Goal: Task Accomplishment & Management: Manage account settings

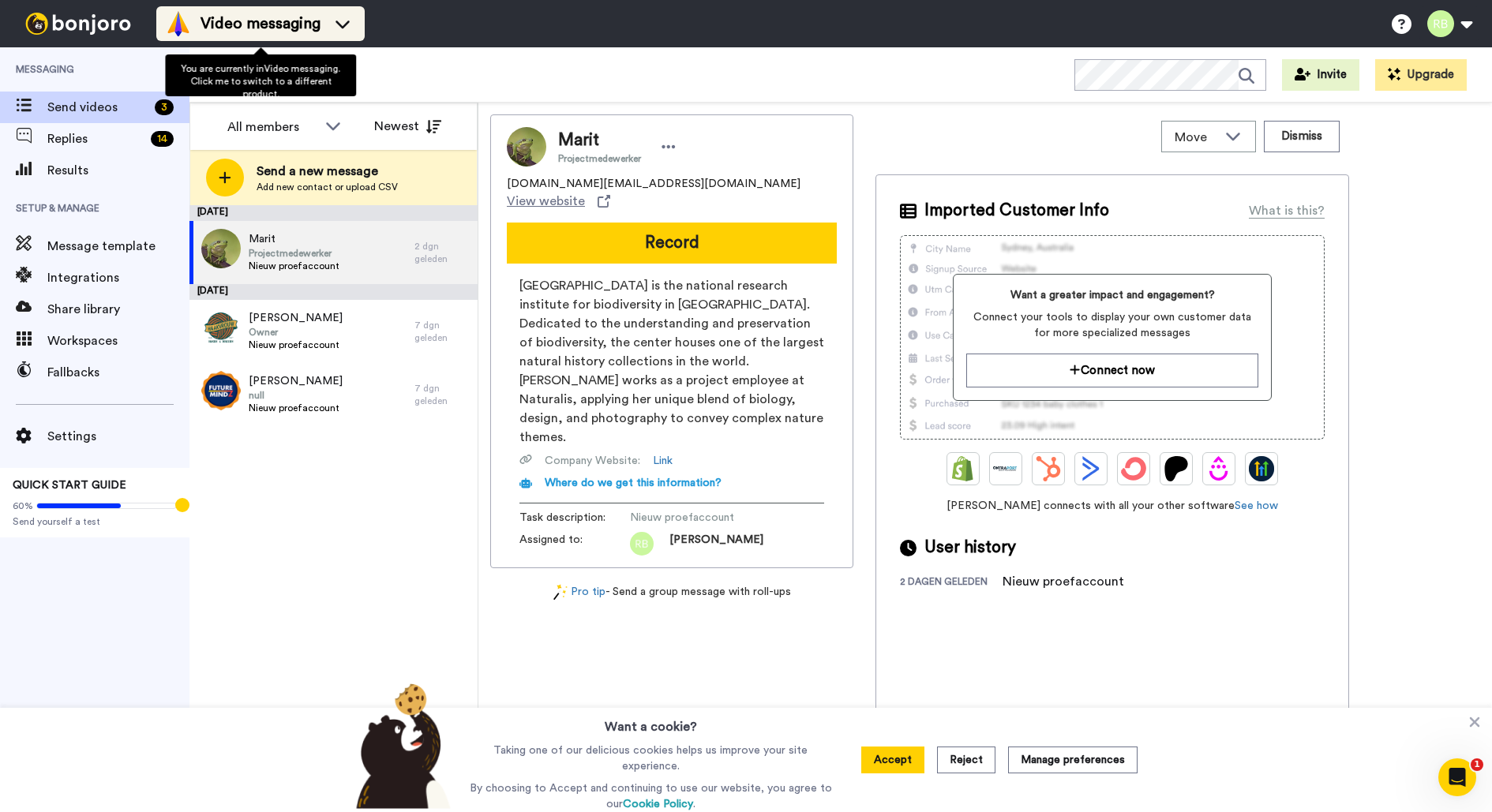
click at [271, 34] on span "Video messaging" at bounding box center [260, 24] width 120 height 22
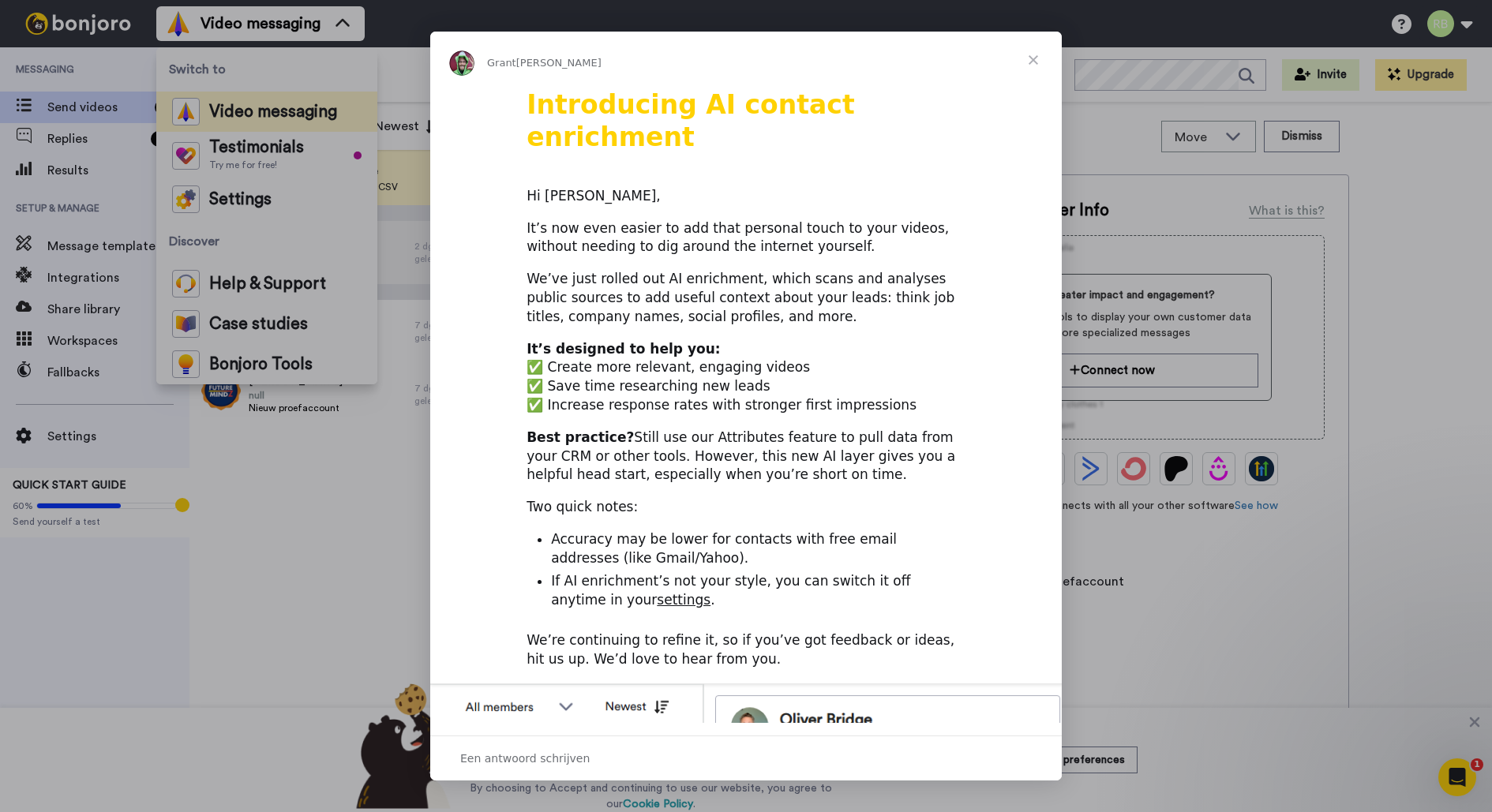
click at [1032, 61] on span "Sluiten" at bounding box center [1033, 60] width 56 height 56
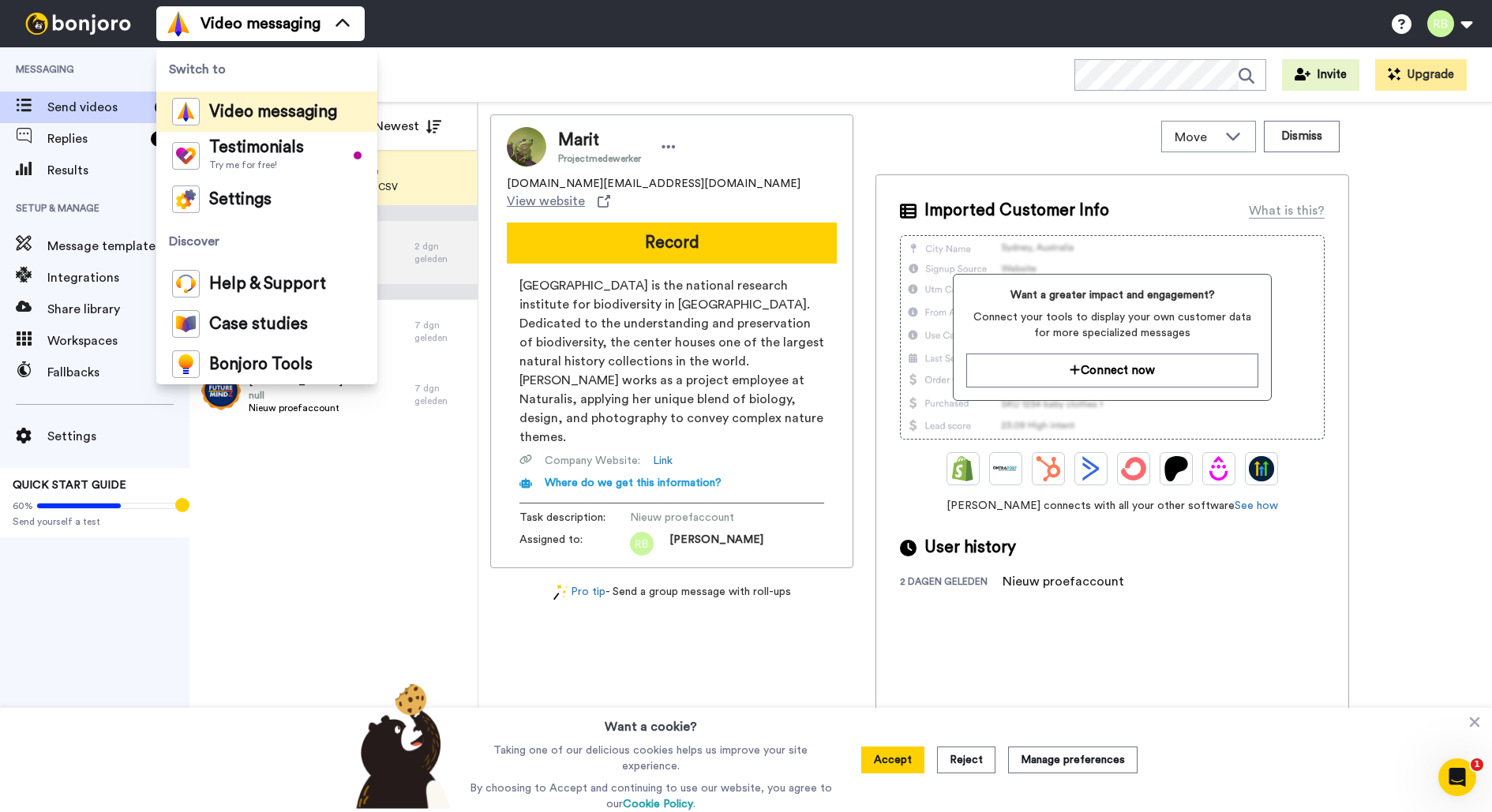
click at [368, 549] on div "August 19 Marit Projectmedewerker Nieuw proefaccount 2 dgn geleden August 14 Ma…" at bounding box center [333, 508] width 288 height 607
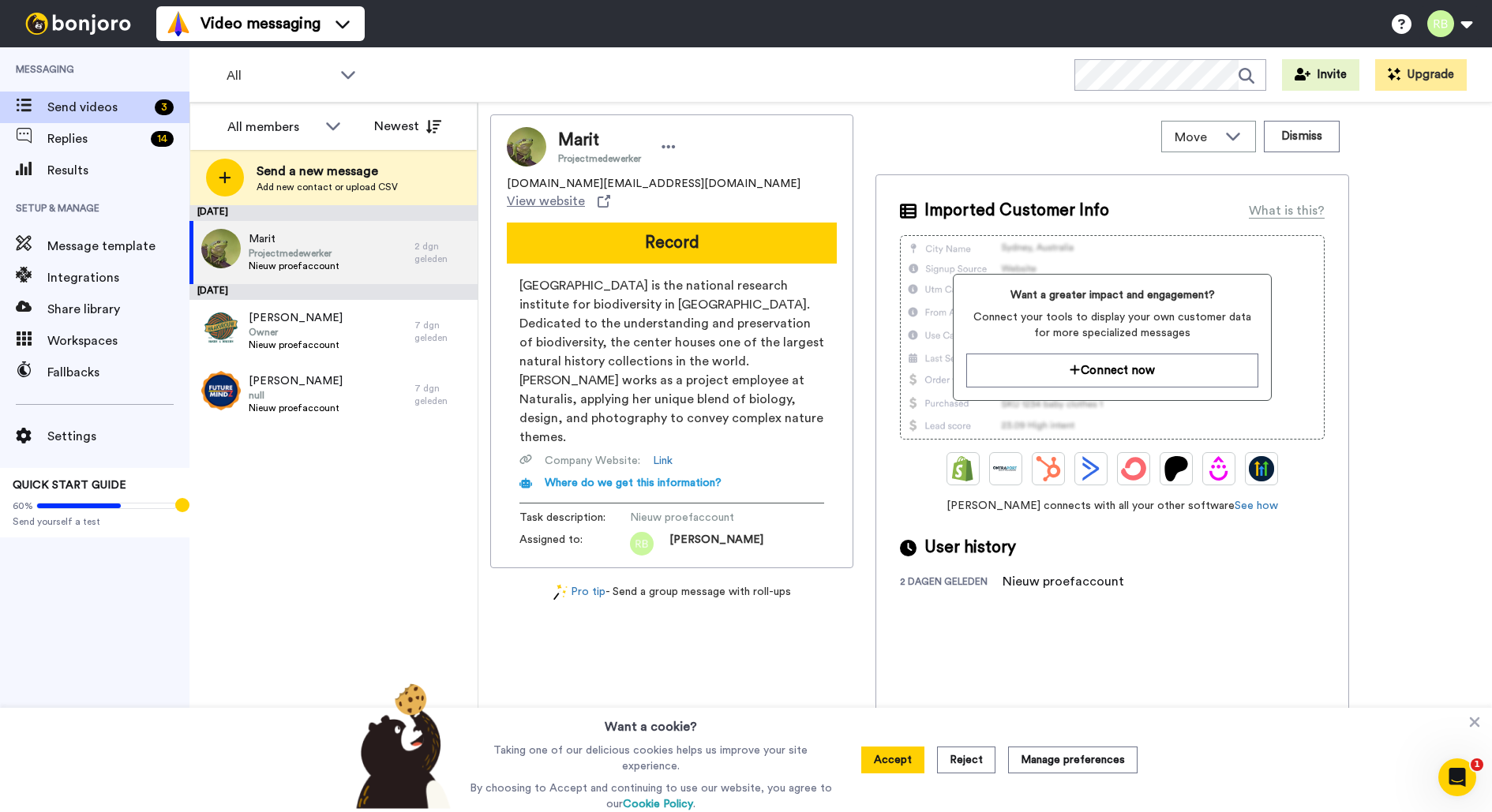
click at [337, 451] on div "August 19 Marit Projectmedewerker Nieuw proefaccount 2 dgn geleden August 14 Ma…" at bounding box center [333, 508] width 288 height 607
click at [110, 143] on span "Replies" at bounding box center [96, 139] width 97 height 19
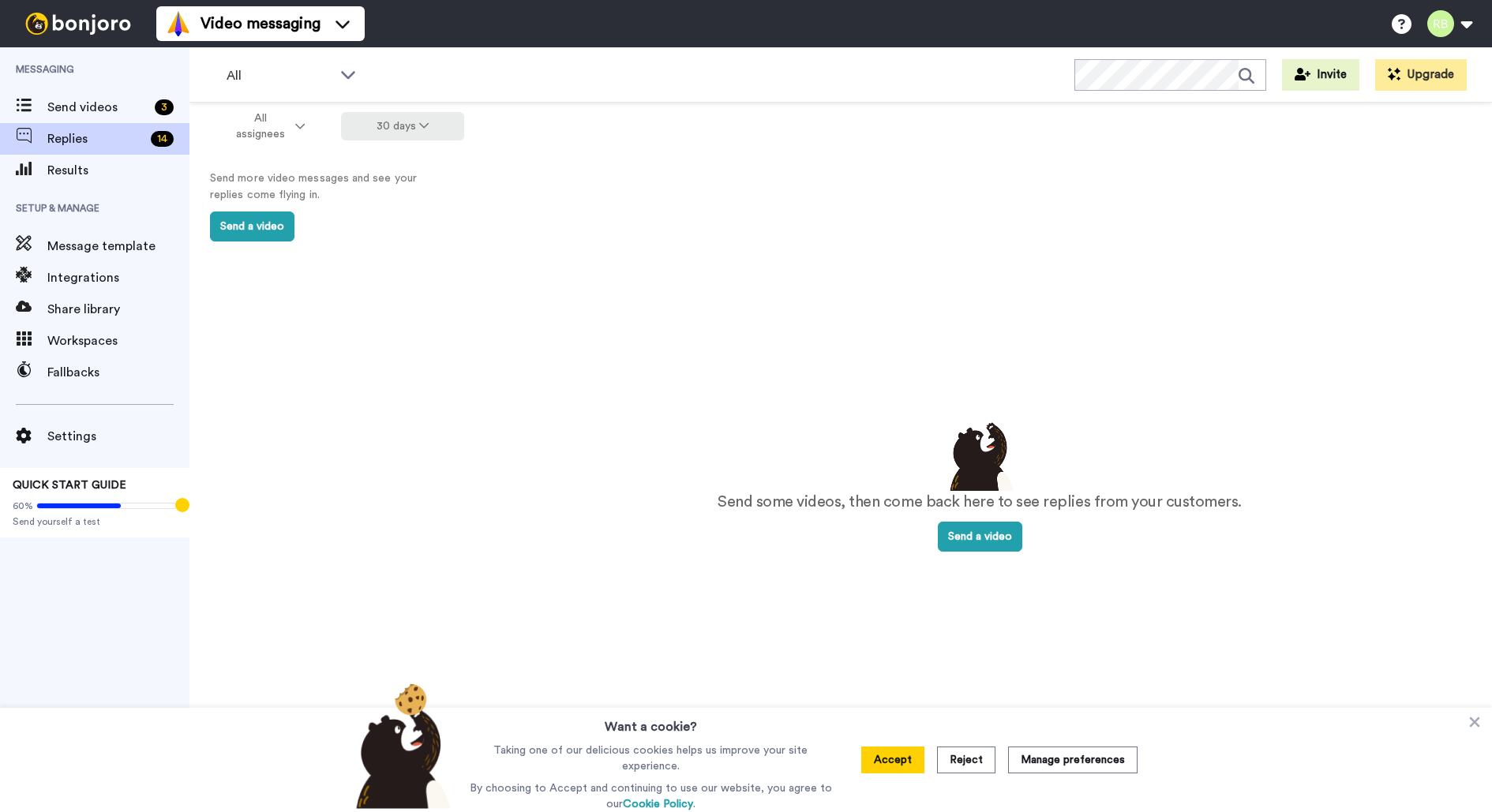
click at [377, 130] on button "30 days" at bounding box center [403, 126] width 124 height 29
click at [381, 211] on span "90 days" at bounding box center [383, 215] width 43 height 12
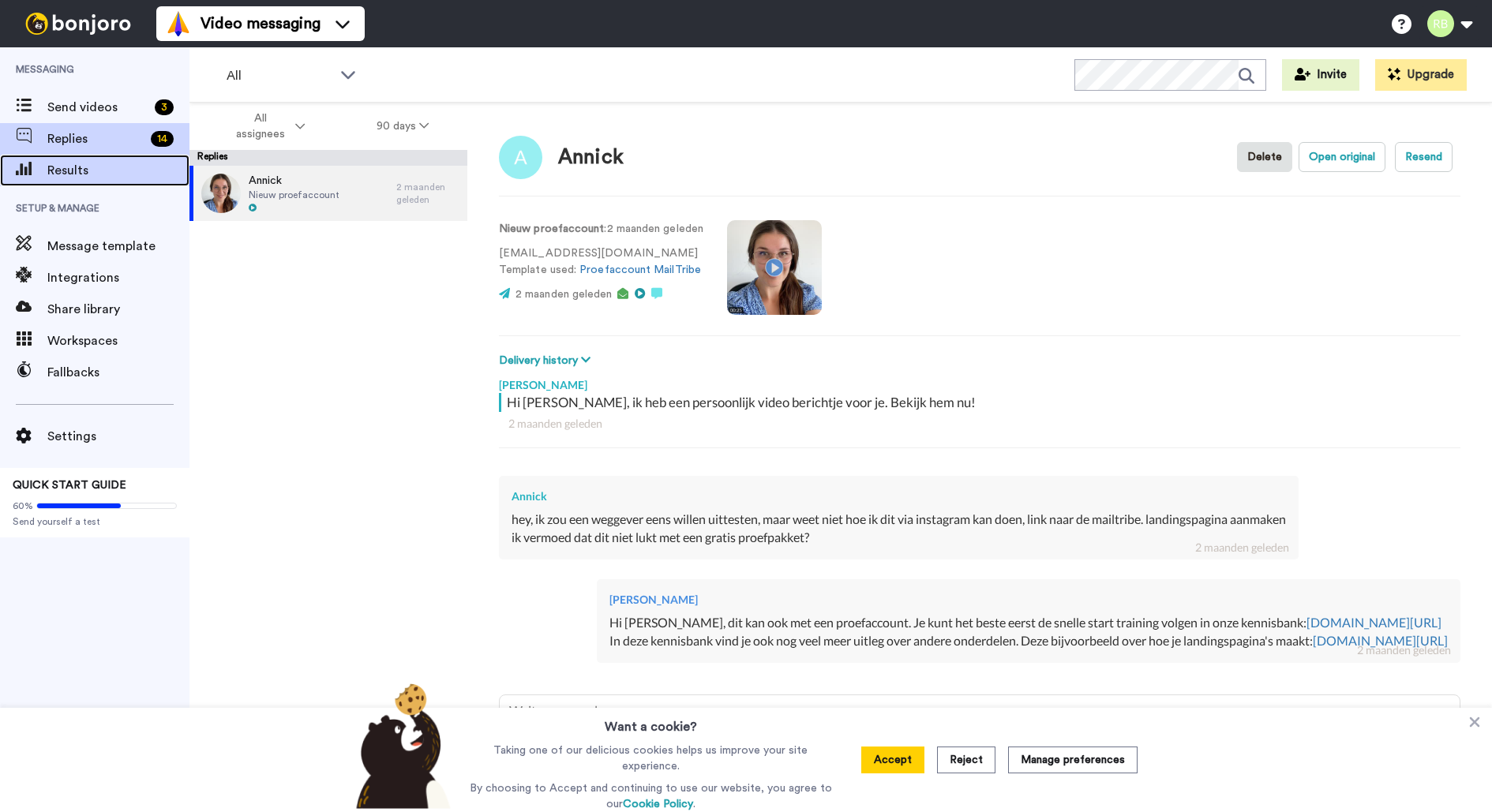
click at [97, 170] on span "Results" at bounding box center [119, 171] width 142 height 19
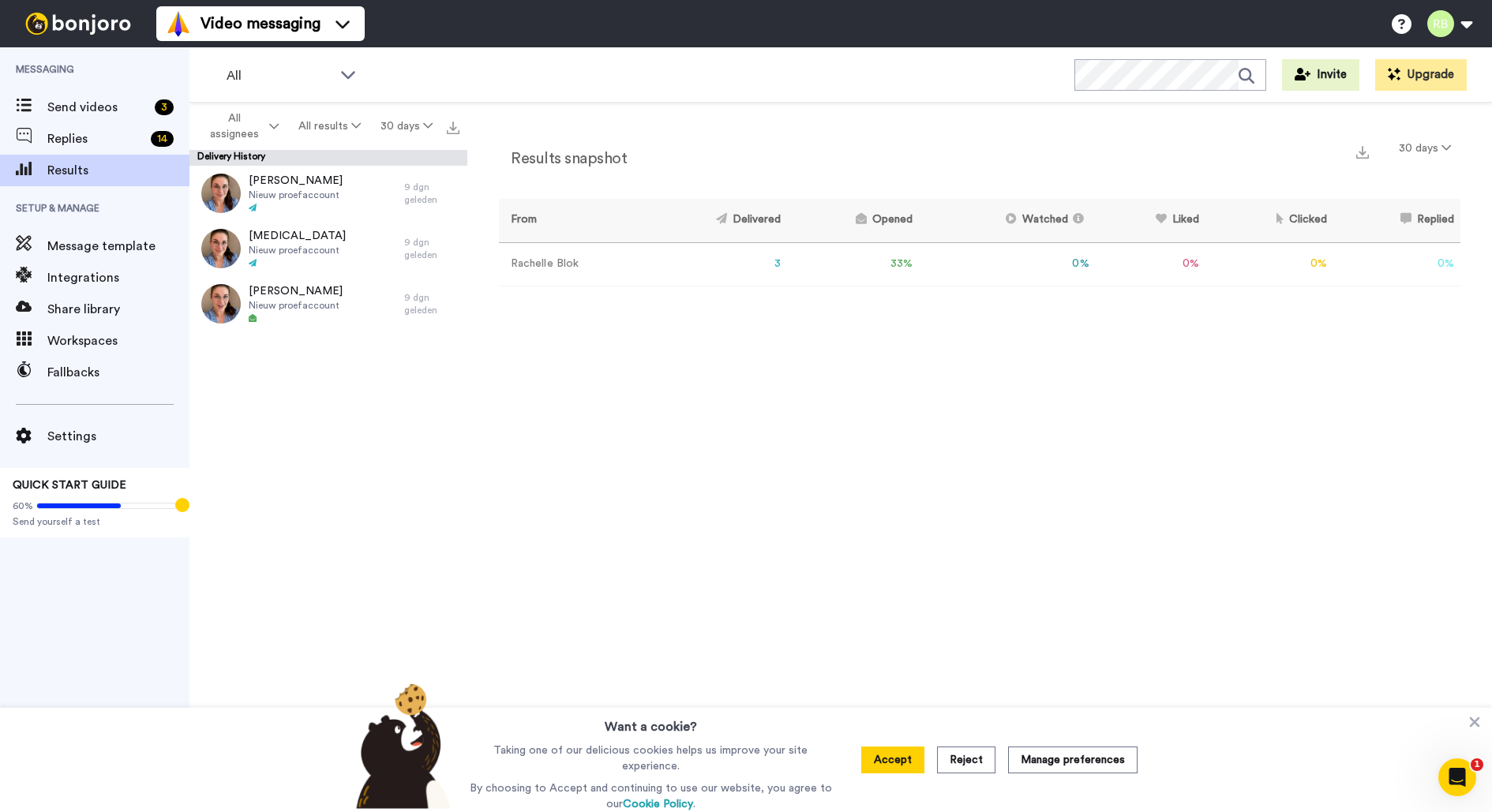
click at [399, 110] on div "All assignees All results 30 days" at bounding box center [328, 126] width 278 height 48
click at [402, 125] on button "30 days" at bounding box center [406, 126] width 72 height 29
click at [402, 185] on span "60 days" at bounding box center [387, 186] width 43 height 12
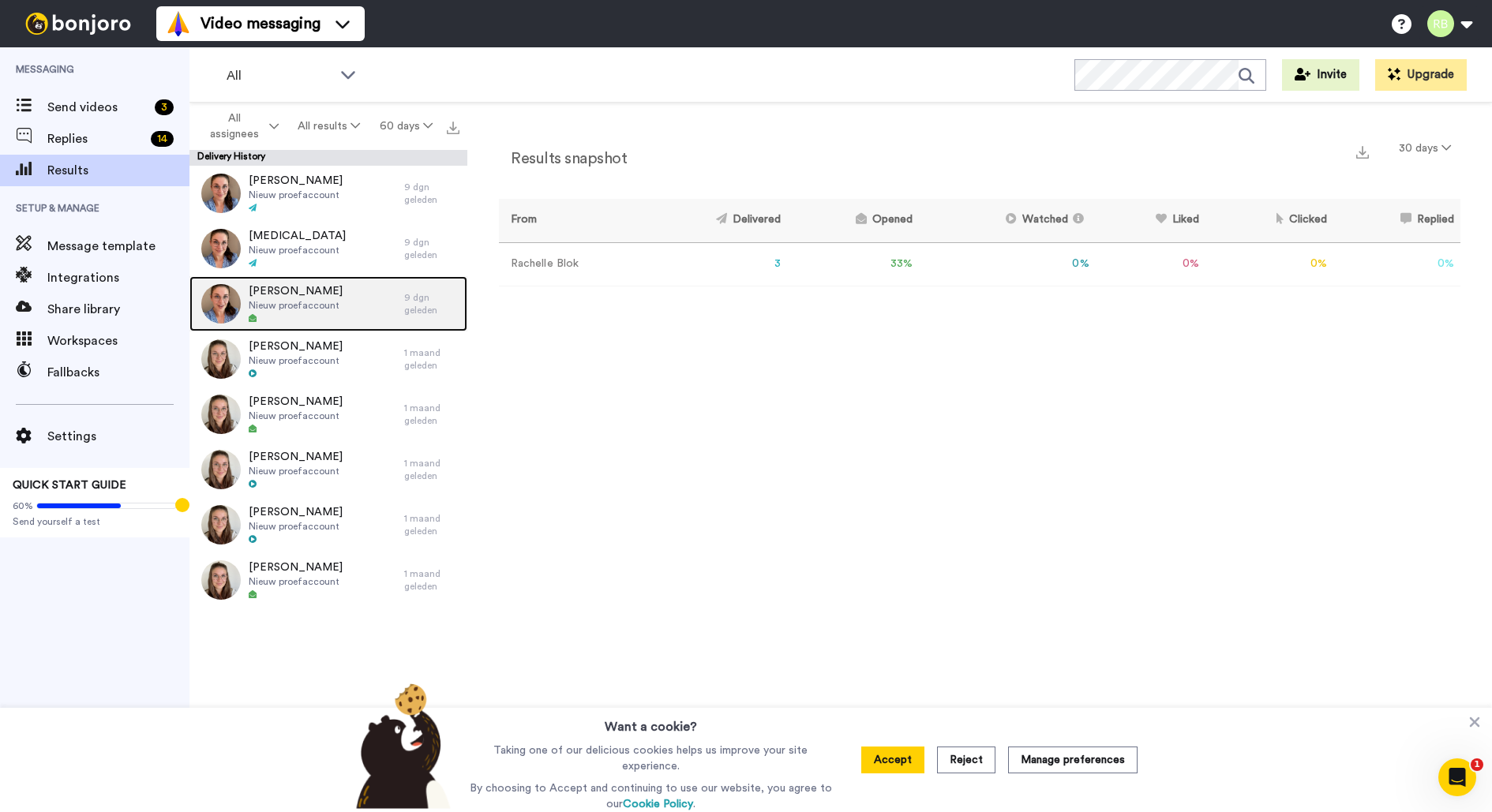
click at [328, 302] on span "Nieuw proefaccount" at bounding box center [296, 305] width 94 height 13
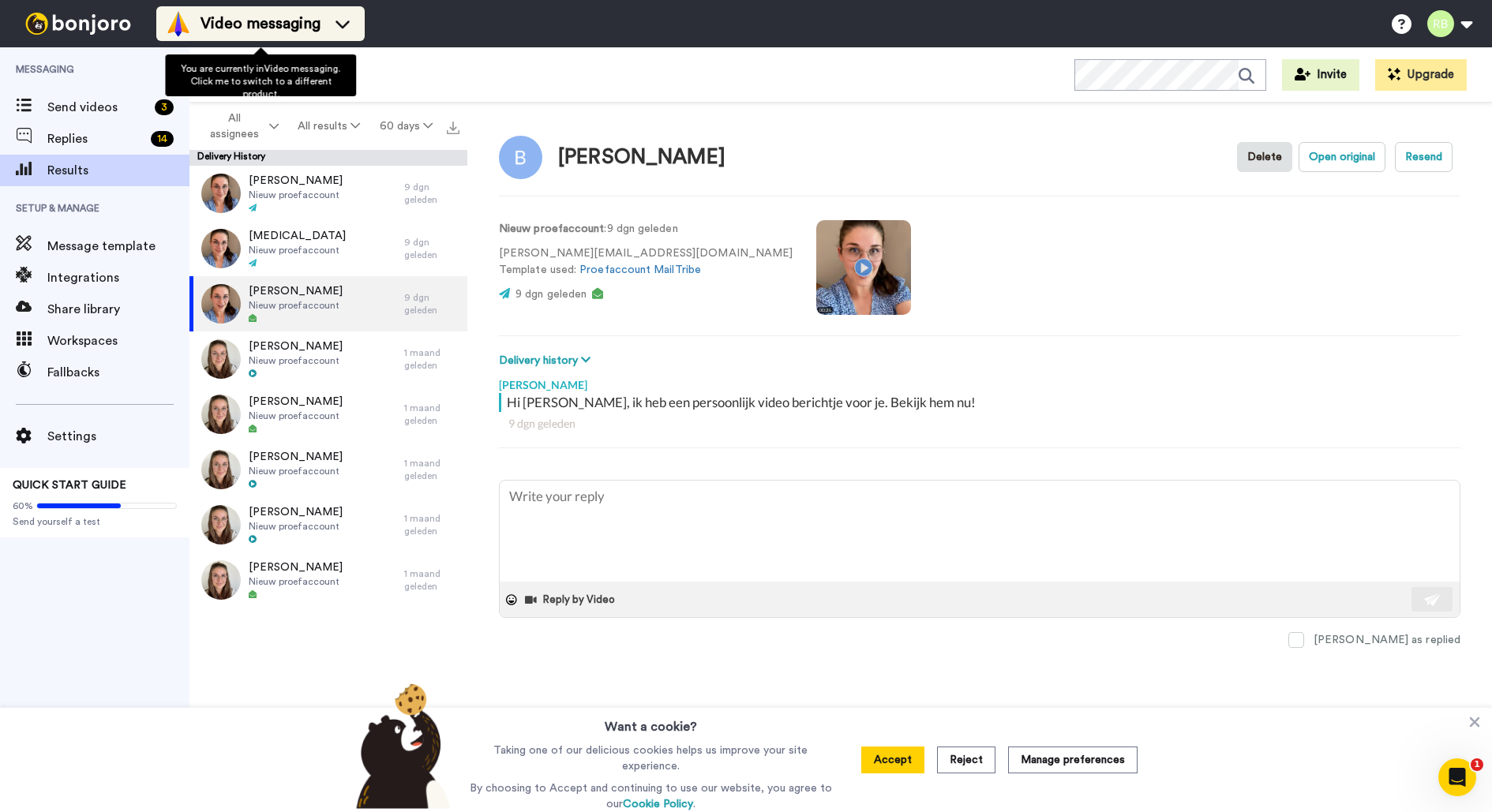
click at [306, 22] on span "Video messaging" at bounding box center [260, 24] width 120 height 22
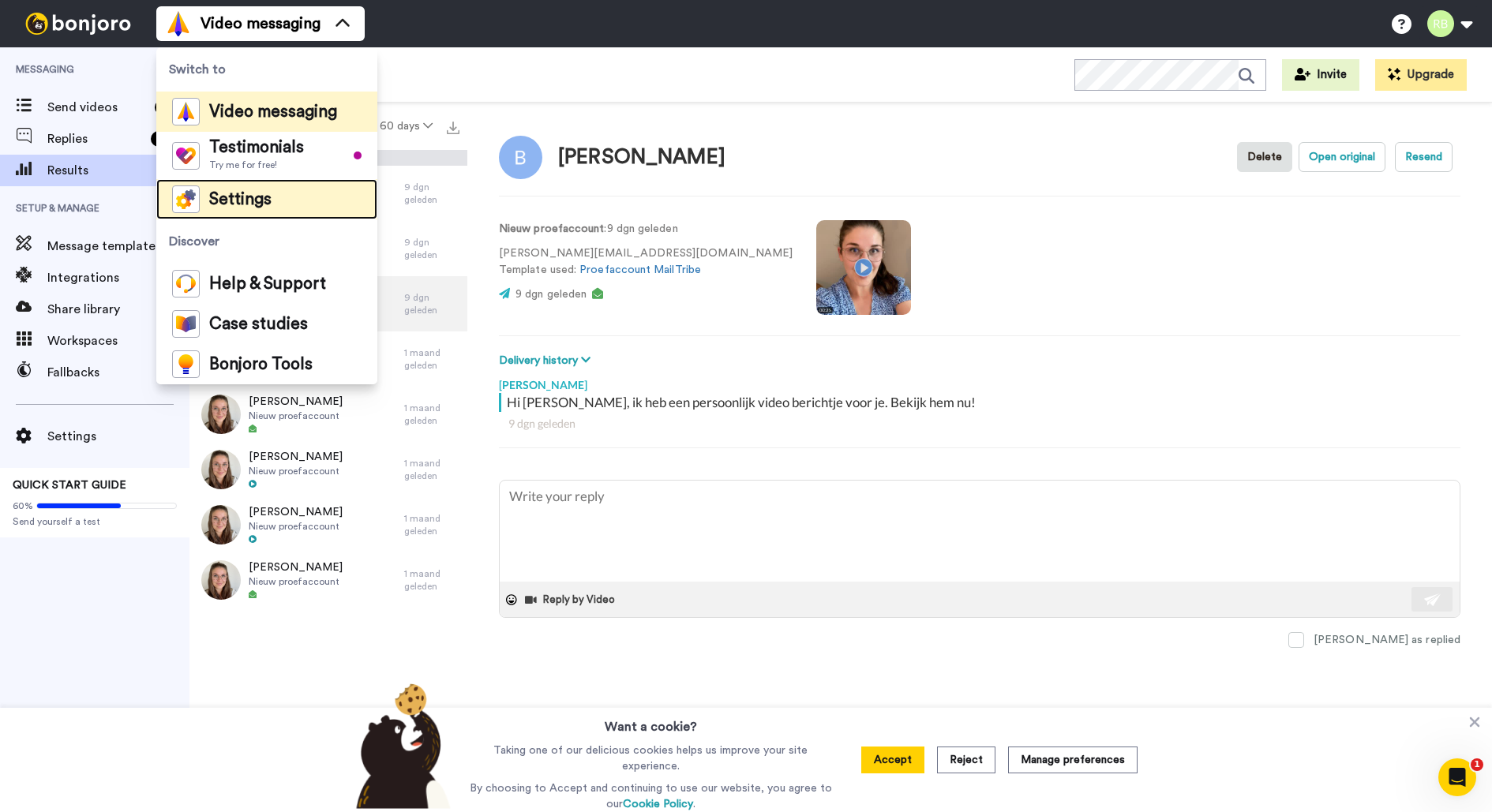
click at [257, 201] on span "Settings" at bounding box center [240, 200] width 62 height 16
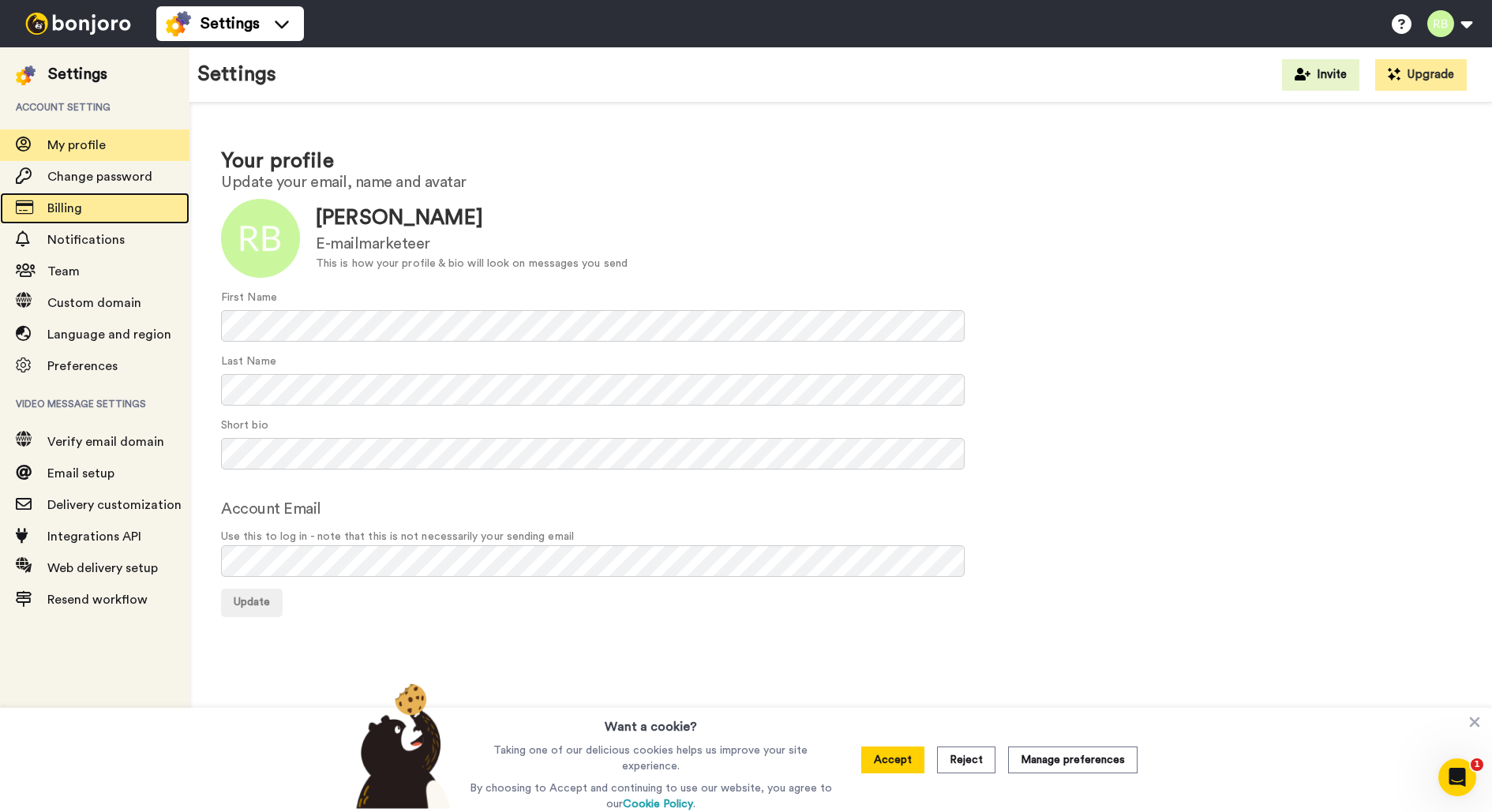
click at [95, 211] on span "Billing" at bounding box center [119, 208] width 142 height 19
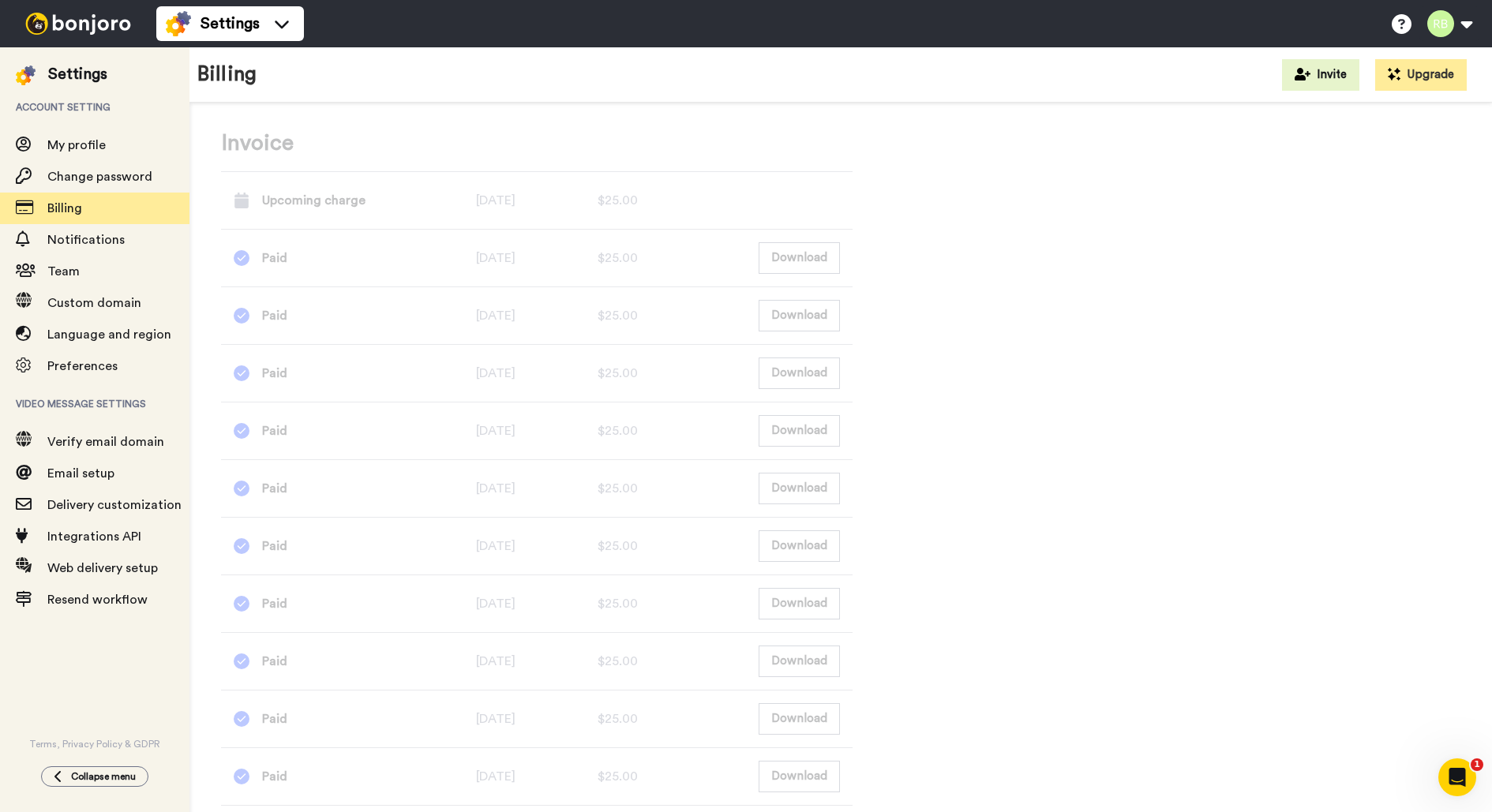
scroll to position [703, 0]
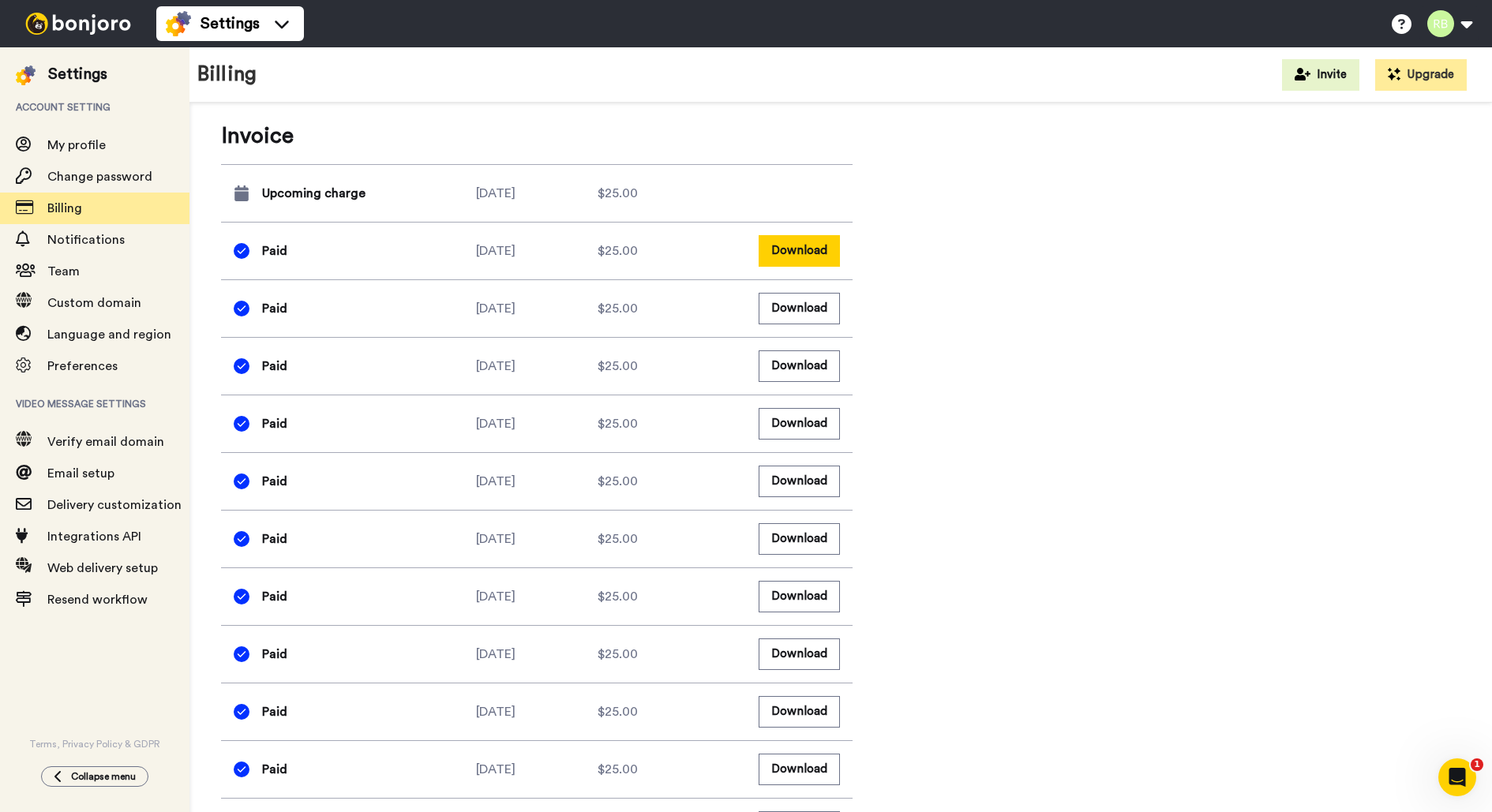
click at [806, 266] on button "Download" at bounding box center [799, 251] width 81 height 31
